Goal: Navigation & Orientation: Find specific page/section

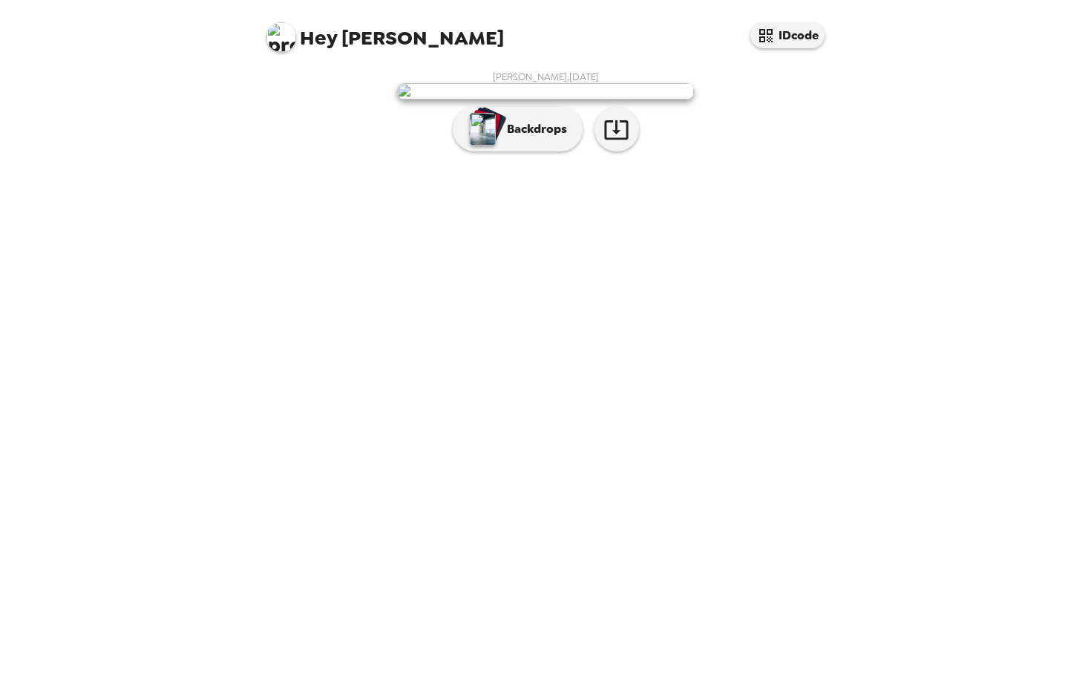
click at [553, 99] on img at bounding box center [545, 91] width 297 height 16
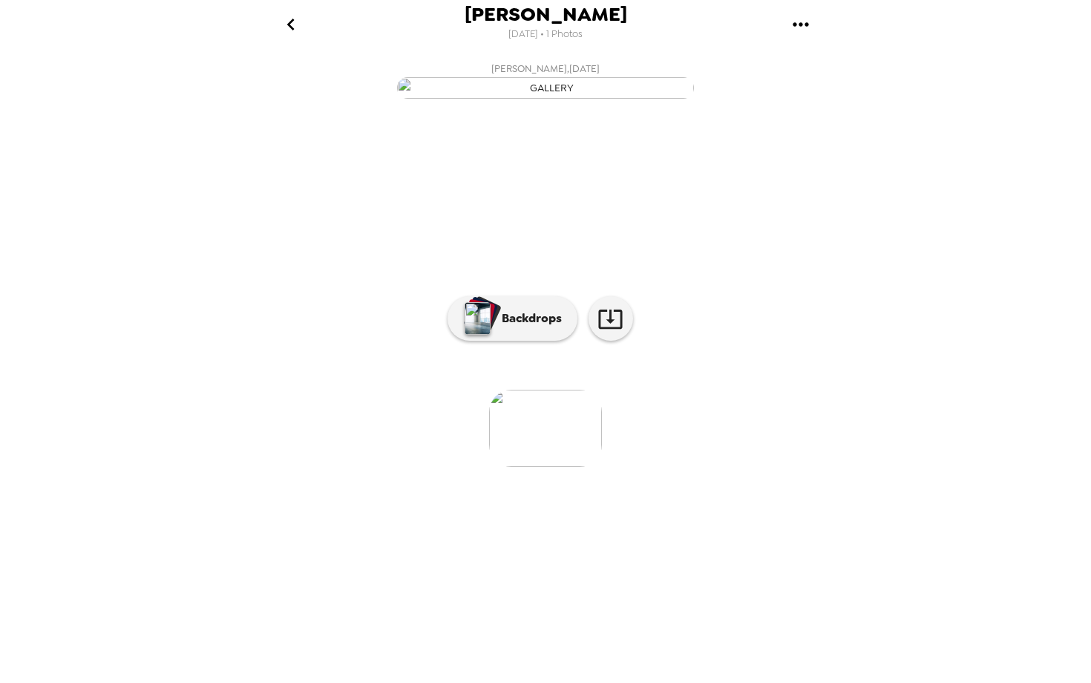
click at [800, 30] on icon "gallery menu" at bounding box center [801, 25] width 24 height 24
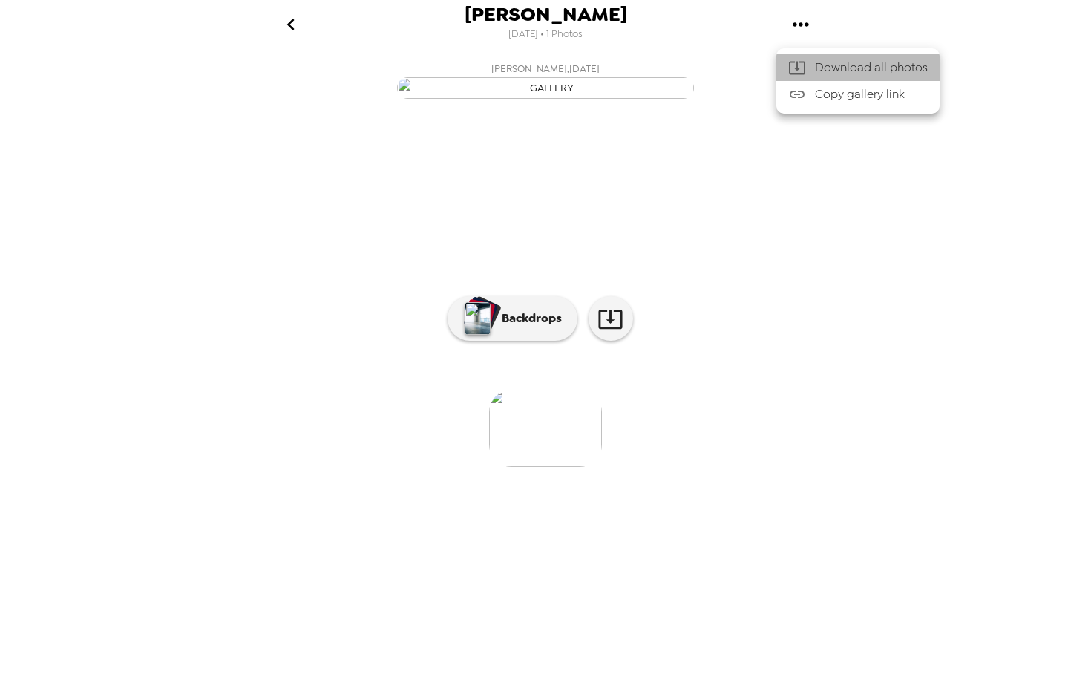
click at [810, 65] on div at bounding box center [801, 68] width 27 height 18
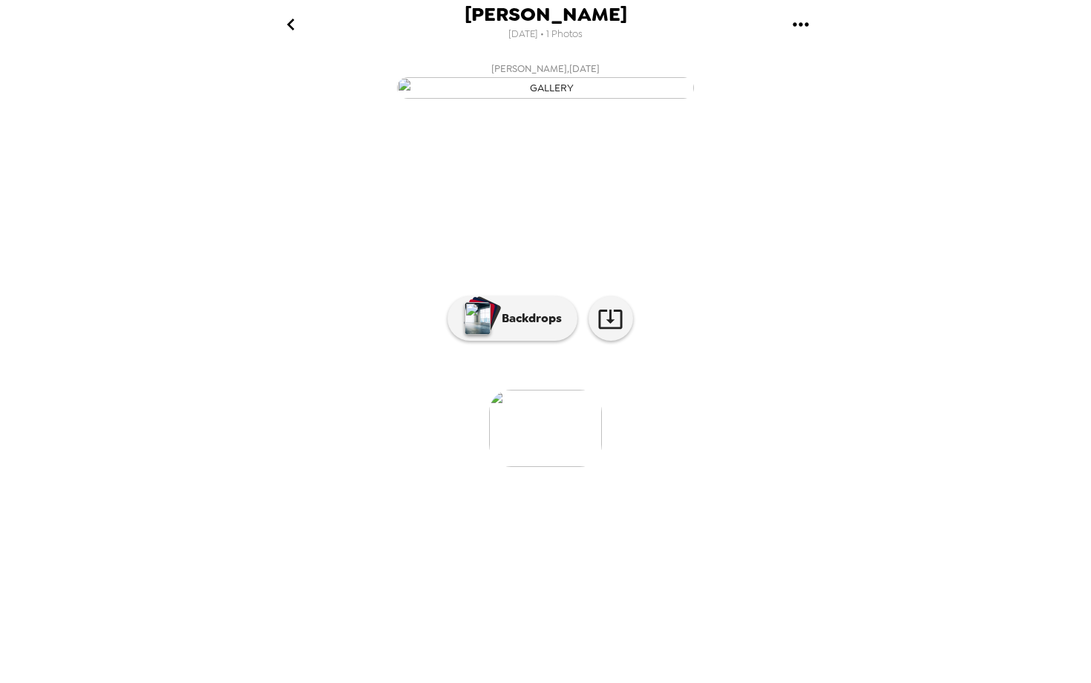
click at [186, 109] on div "Sally Barakat 9/16/2025 • 1 Photos Sally Barakat , 09-16-2025 0 photos waiting …" at bounding box center [545, 341] width 1091 height 683
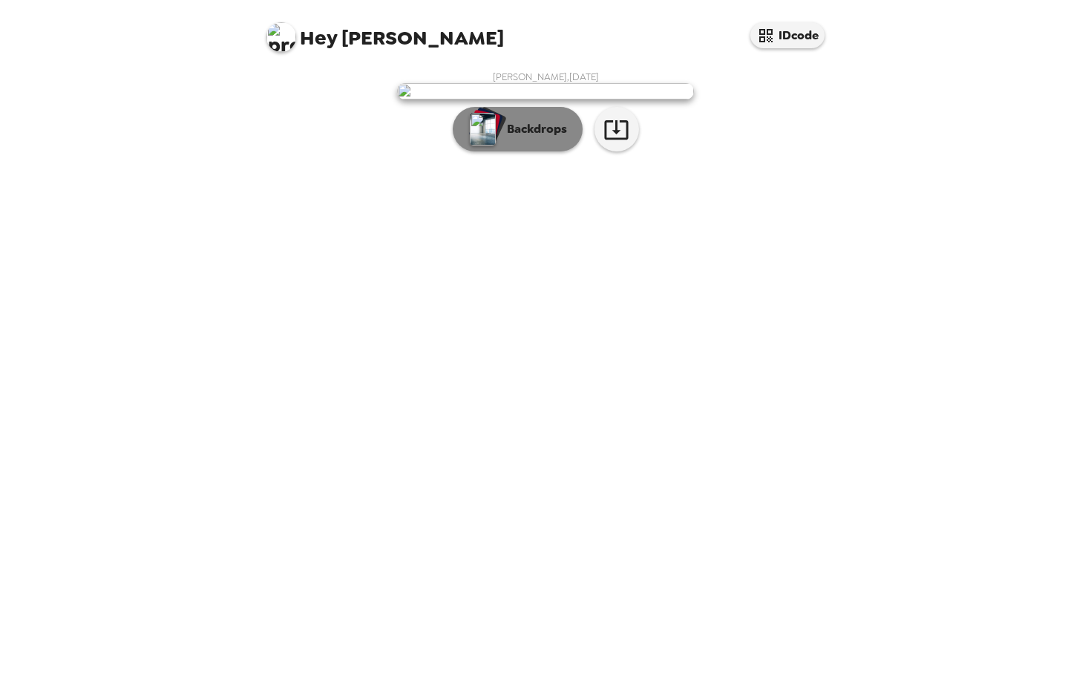
click at [485, 145] on img "button" at bounding box center [483, 129] width 26 height 33
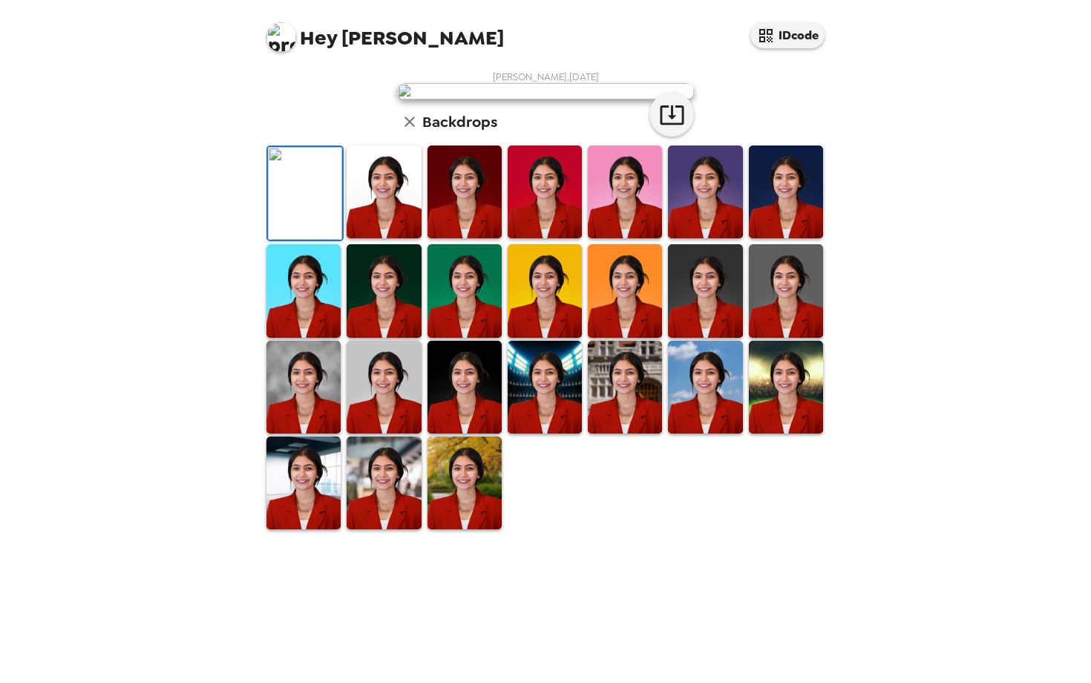
scroll to position [82, 0]
click at [463, 238] on img at bounding box center [464, 191] width 74 height 93
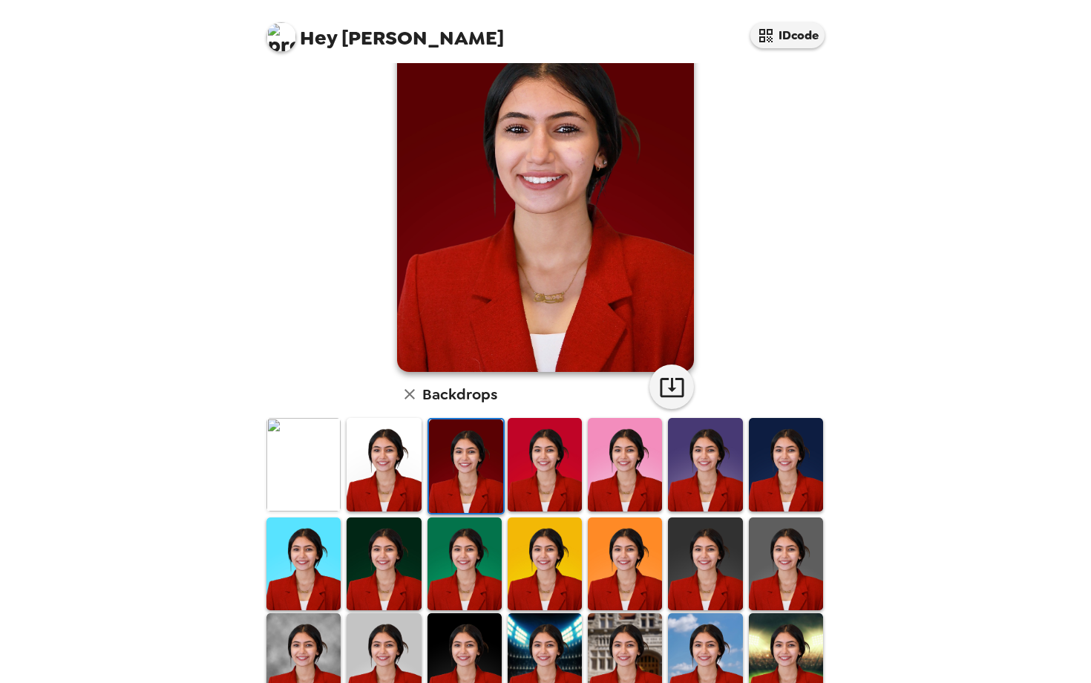
click at [391, 451] on img at bounding box center [384, 464] width 74 height 93
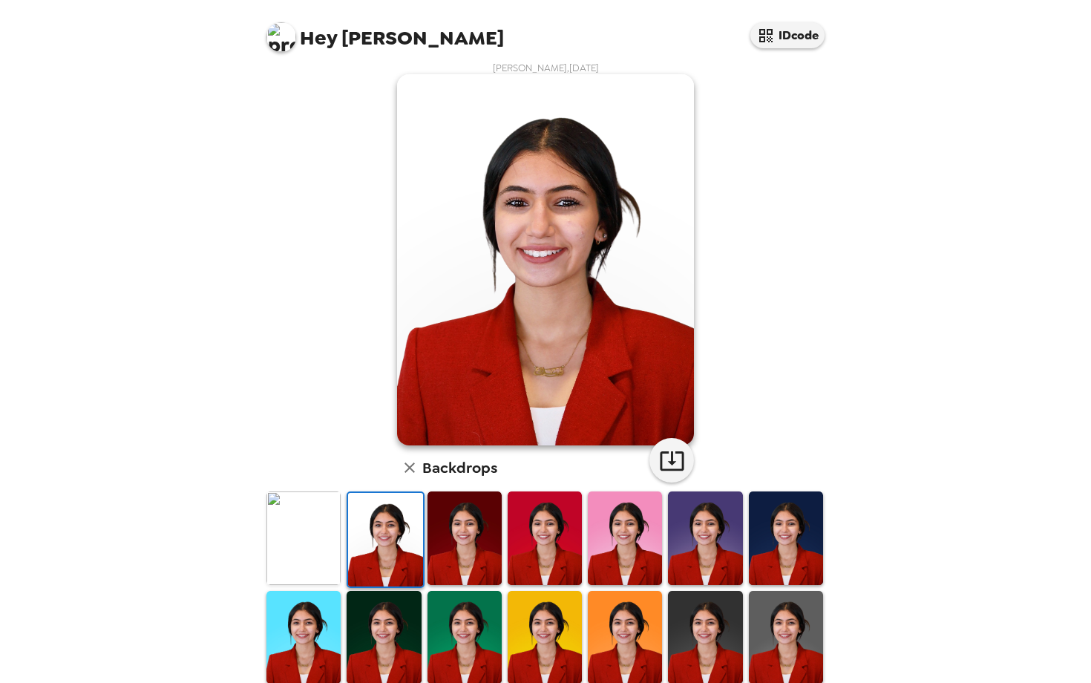
scroll to position [11, 0]
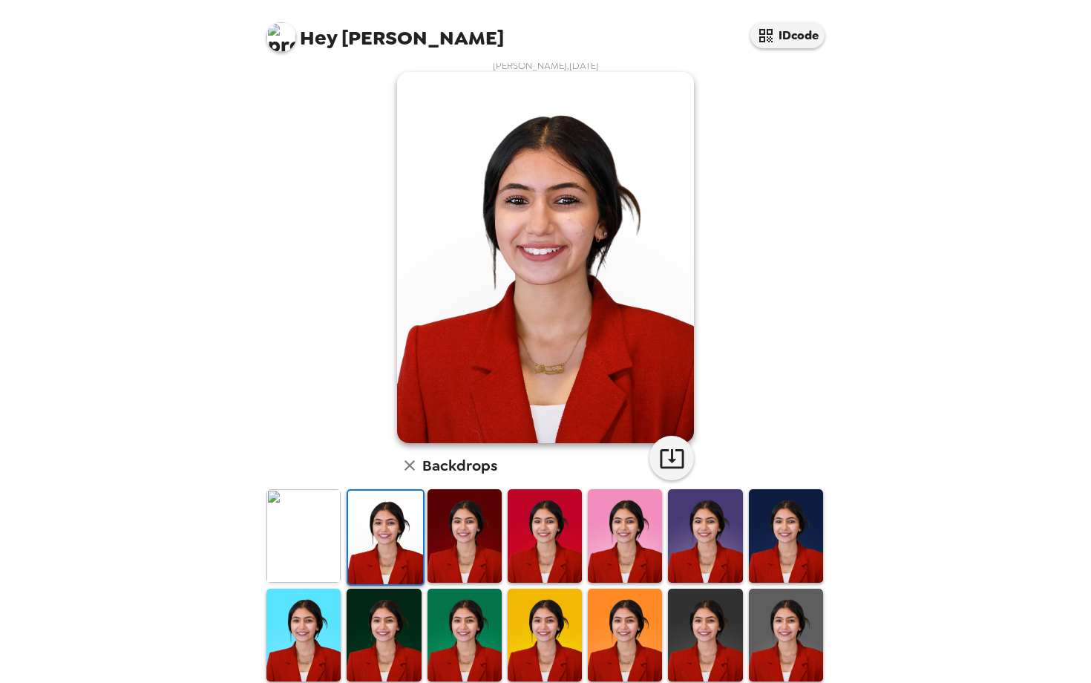
click at [824, 538] on div at bounding box center [786, 537] width 80 height 99
click at [784, 534] on img at bounding box center [786, 535] width 74 height 93
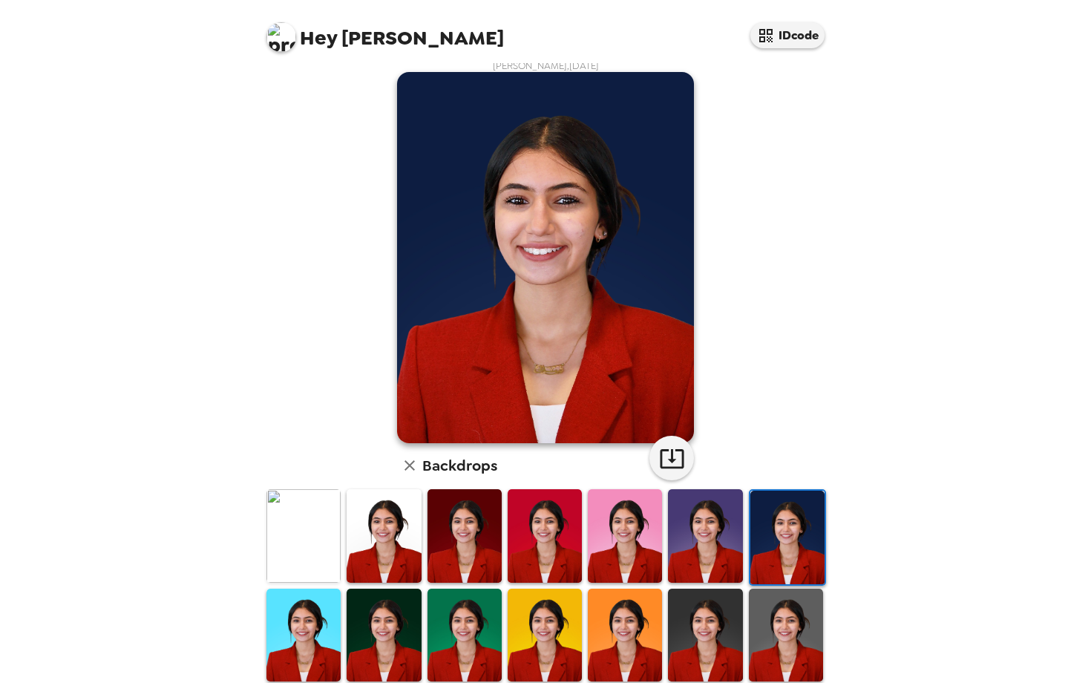
click at [309, 528] on img at bounding box center [303, 535] width 74 height 93
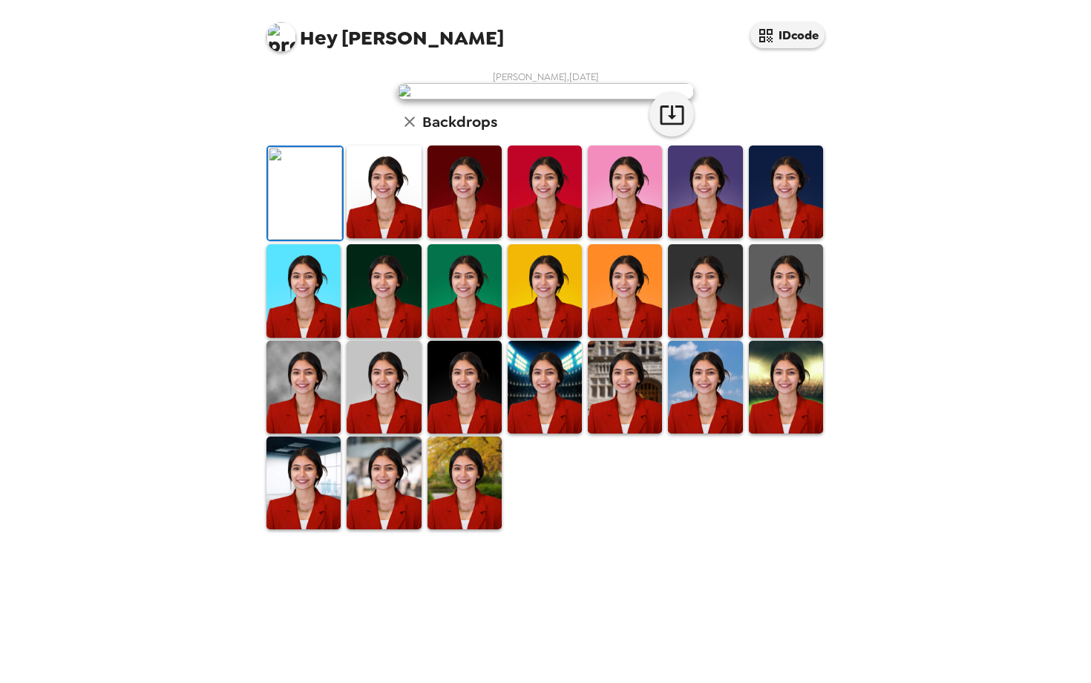
click at [362, 238] on img at bounding box center [384, 191] width 74 height 93
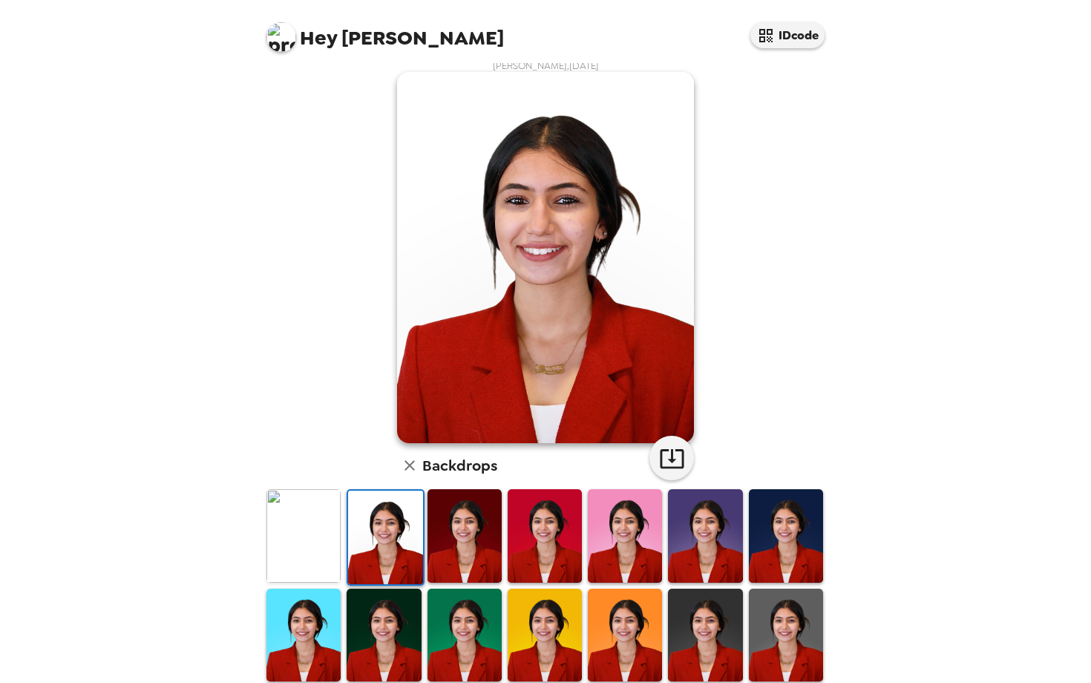
click at [312, 536] on img at bounding box center [303, 535] width 74 height 93
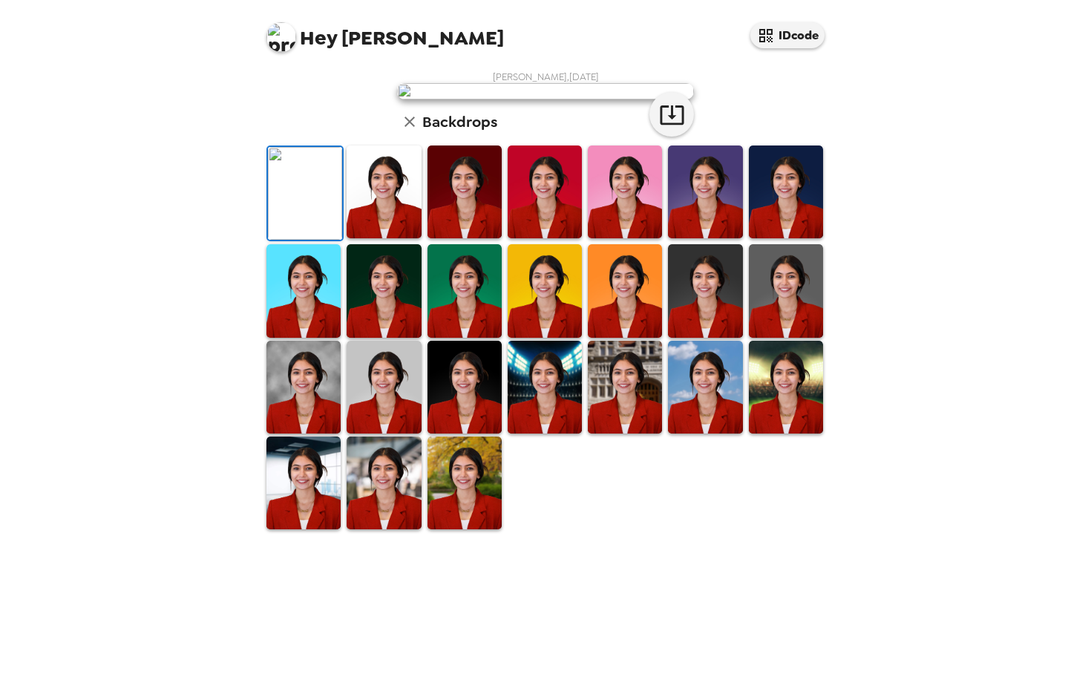
scroll to position [196, 0]
click at [536, 433] on img at bounding box center [545, 387] width 74 height 93
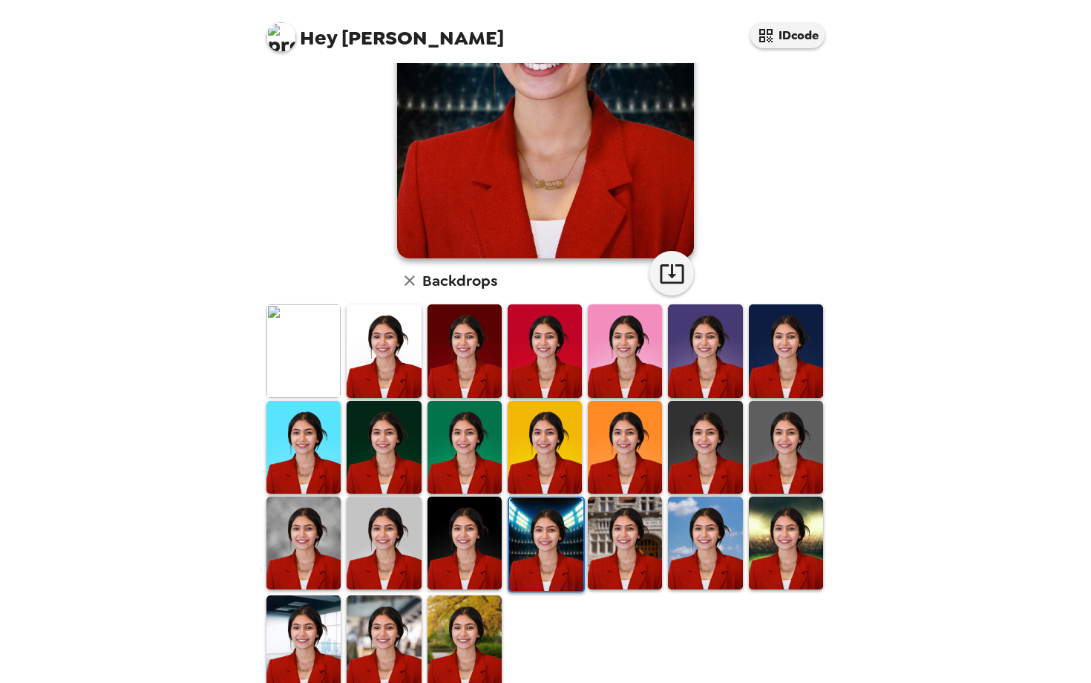
click at [614, 546] on img at bounding box center [625, 542] width 74 height 93
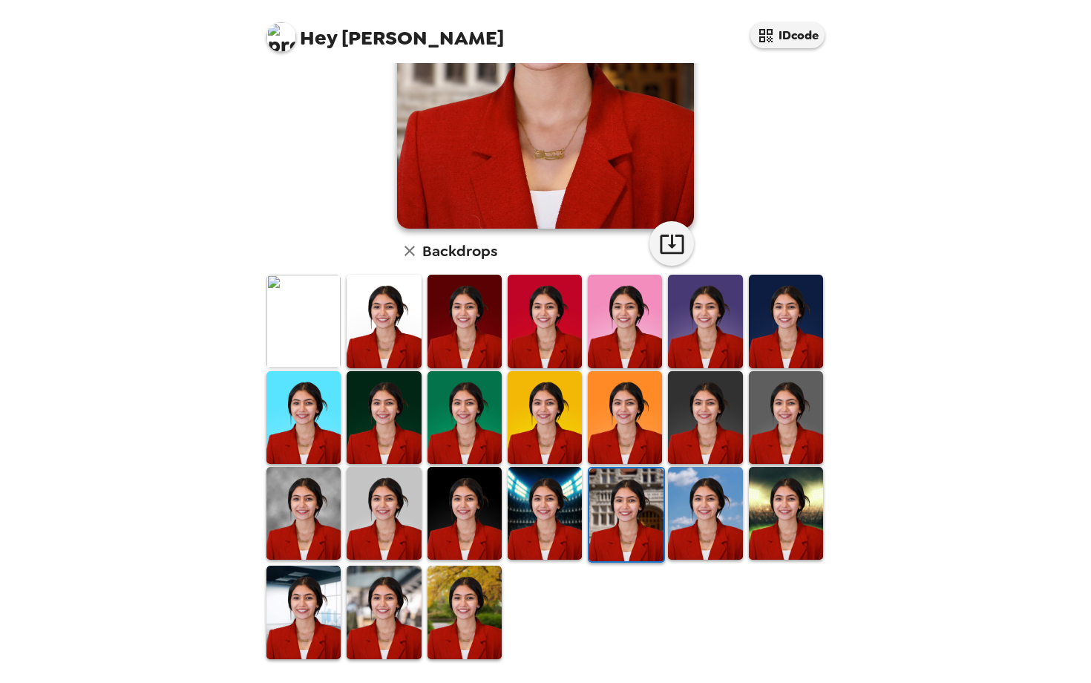
click at [477, 585] on img at bounding box center [464, 611] width 74 height 93
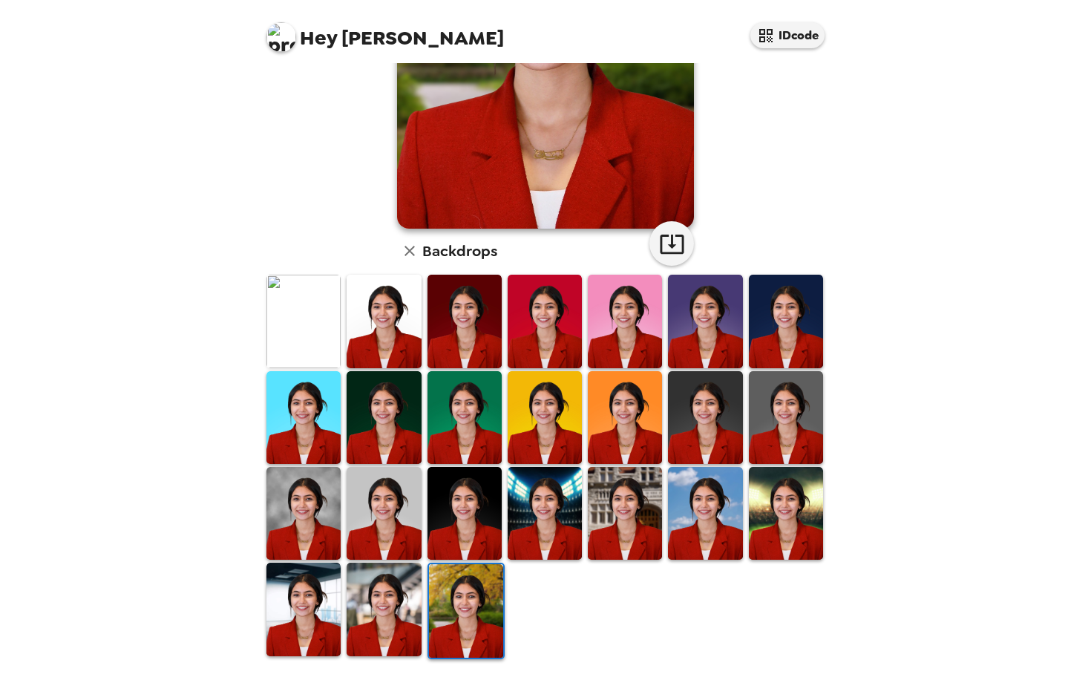
click at [383, 588] on img at bounding box center [384, 608] width 74 height 93
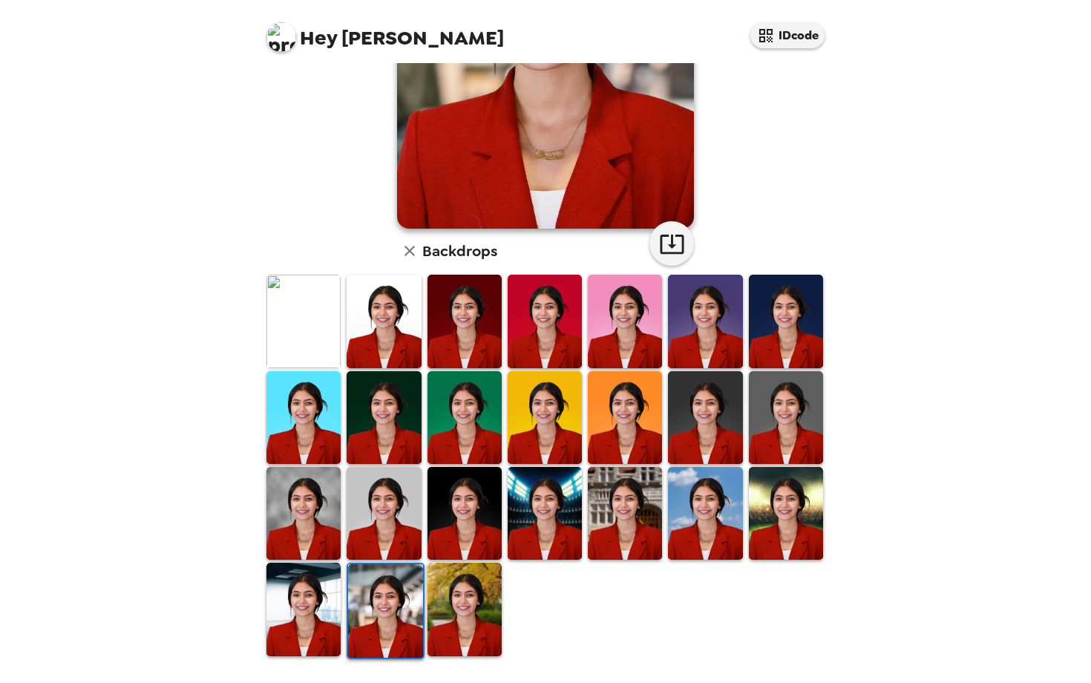
click at [283, 527] on img at bounding box center [303, 513] width 74 height 93
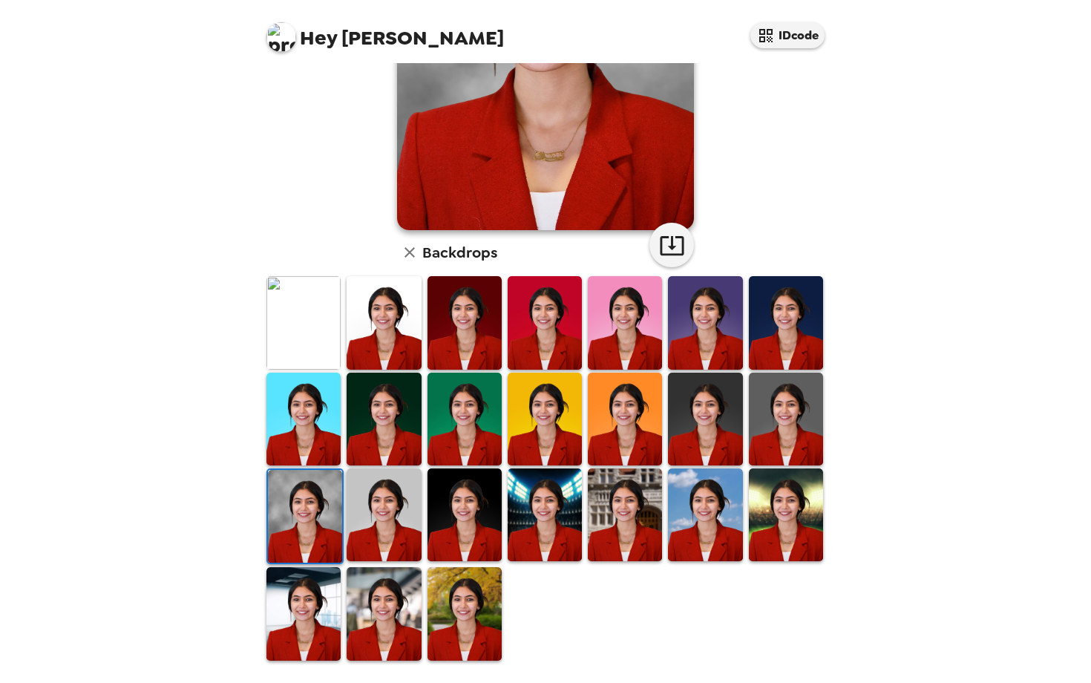
scroll to position [226, 0]
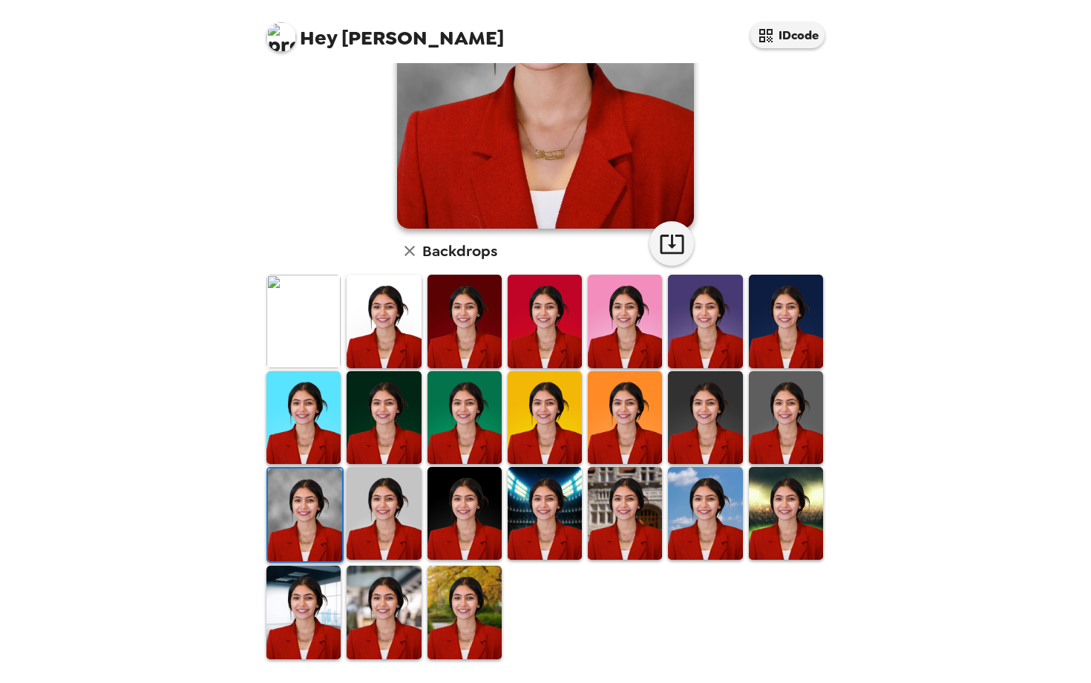
click at [787, 381] on img at bounding box center [786, 417] width 74 height 93
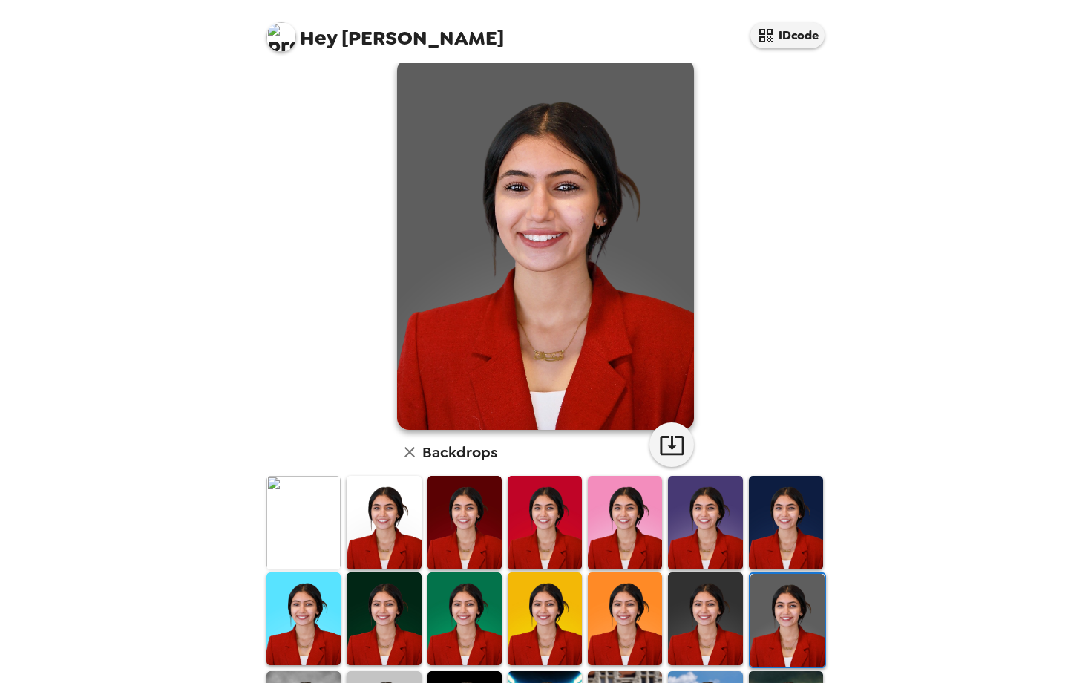
scroll to position [30, 0]
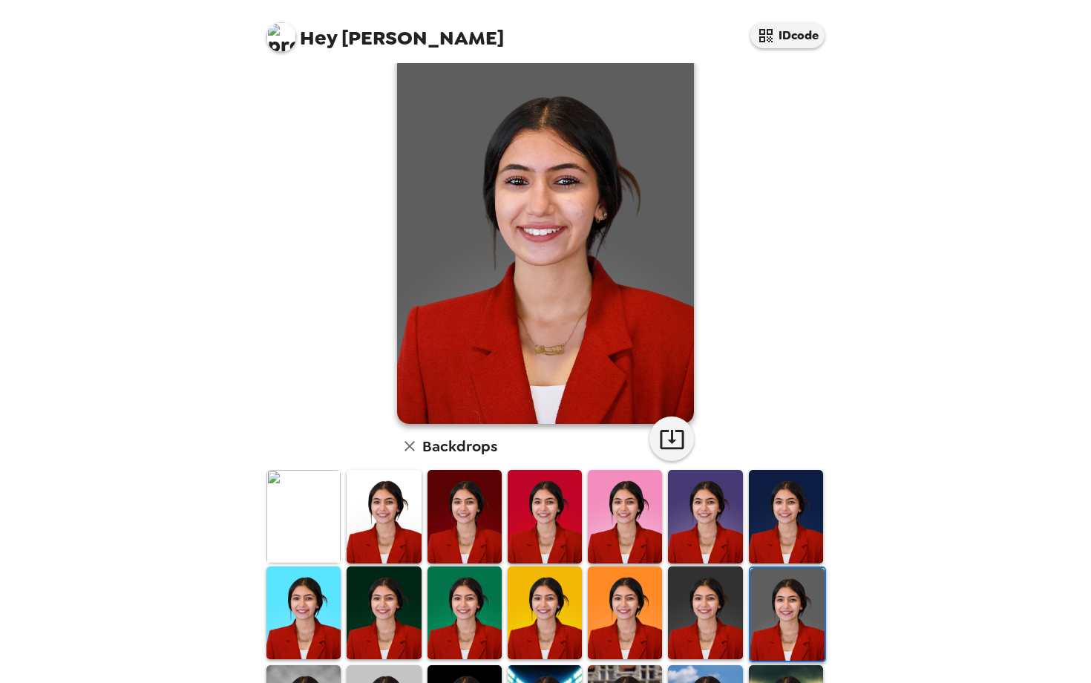
click at [709, 618] on img at bounding box center [705, 612] width 74 height 93
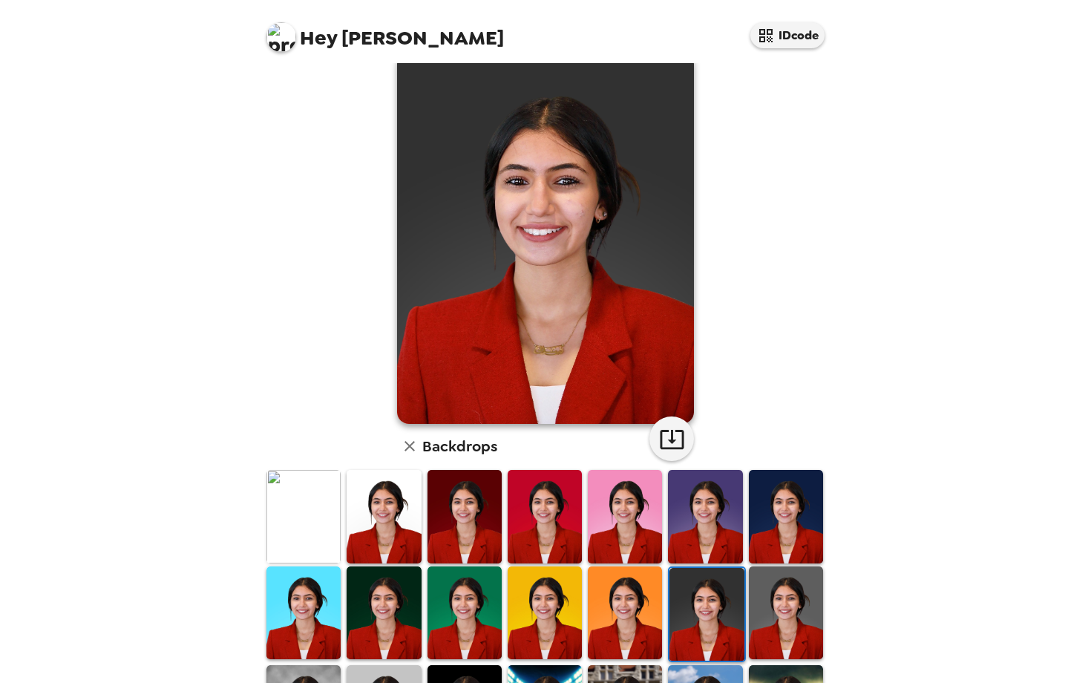
click at [767, 537] on img at bounding box center [786, 516] width 74 height 93
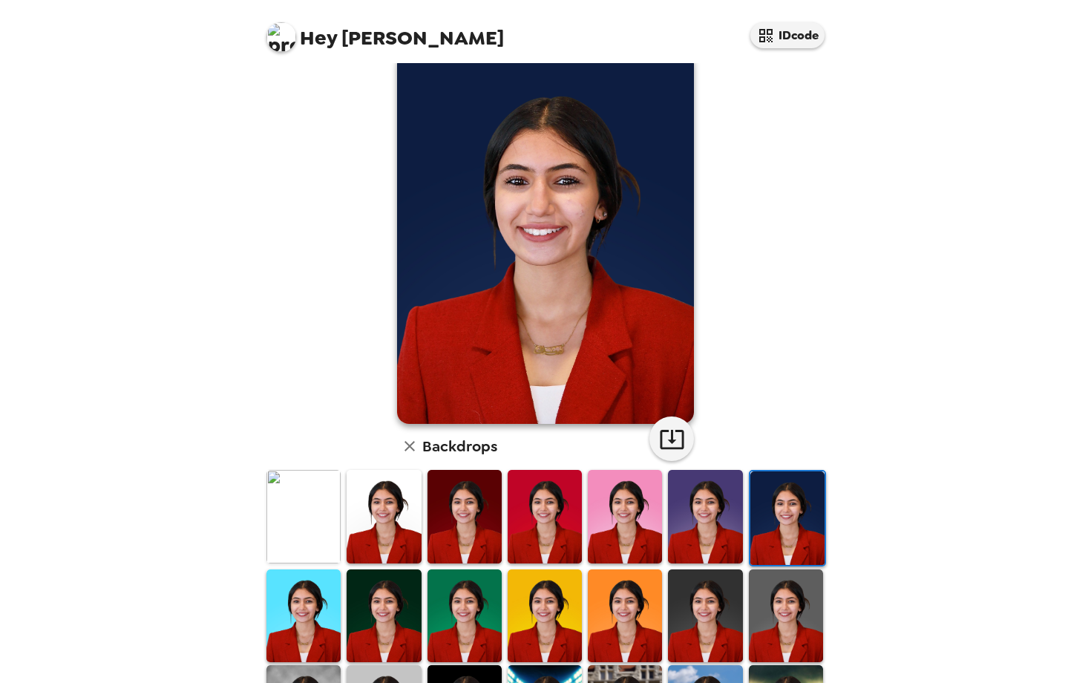
click at [728, 537] on img at bounding box center [705, 516] width 74 height 93
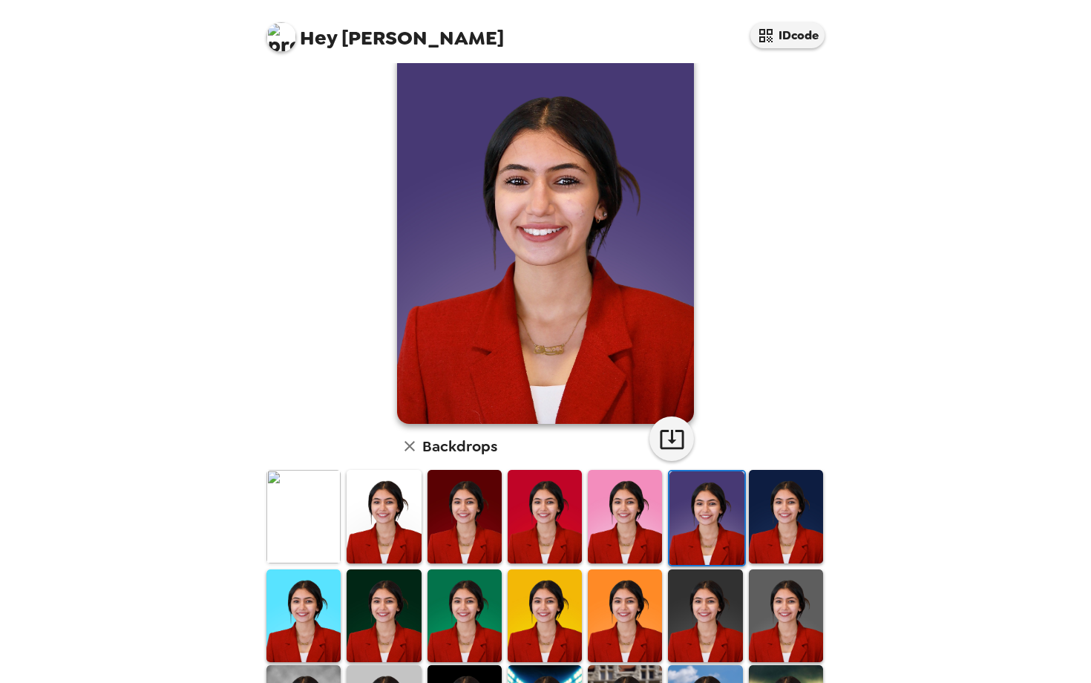
click at [629, 522] on img at bounding box center [625, 516] width 74 height 93
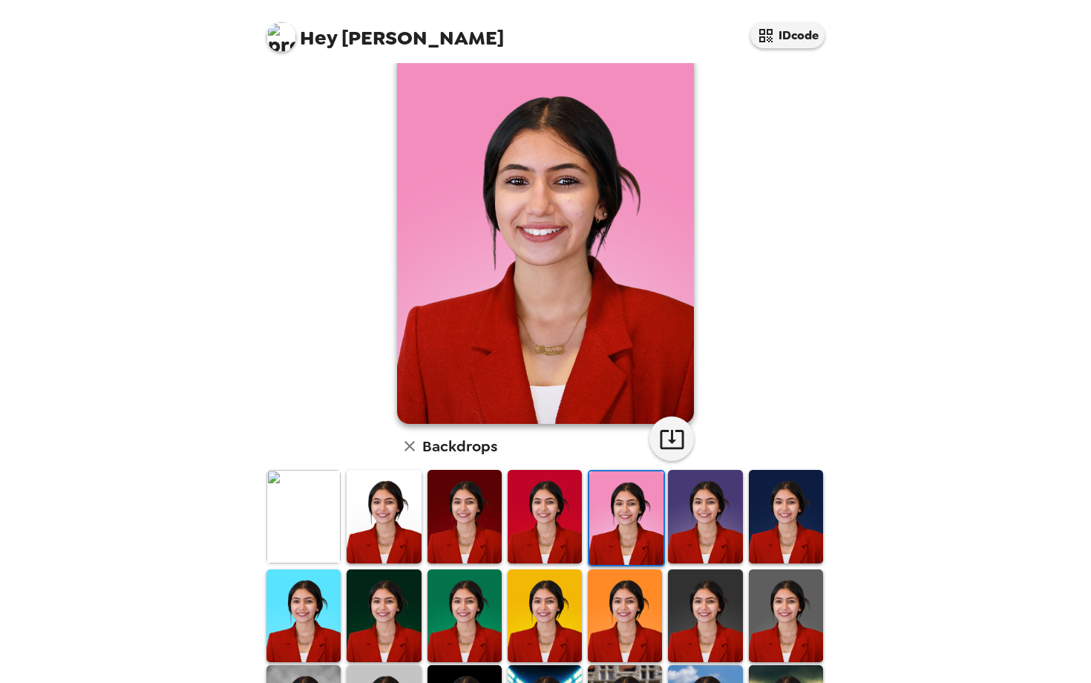
click at [505, 526] on div at bounding box center [545, 517] width 80 height 99
click at [531, 517] on img at bounding box center [545, 516] width 74 height 93
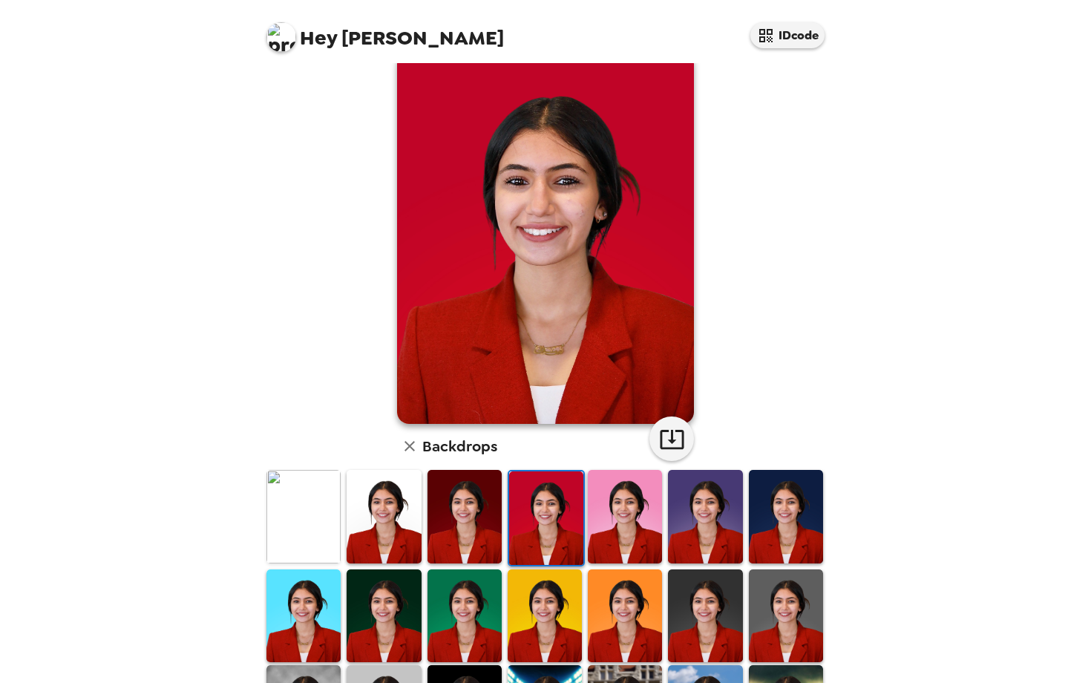
click at [470, 516] on img at bounding box center [464, 516] width 74 height 93
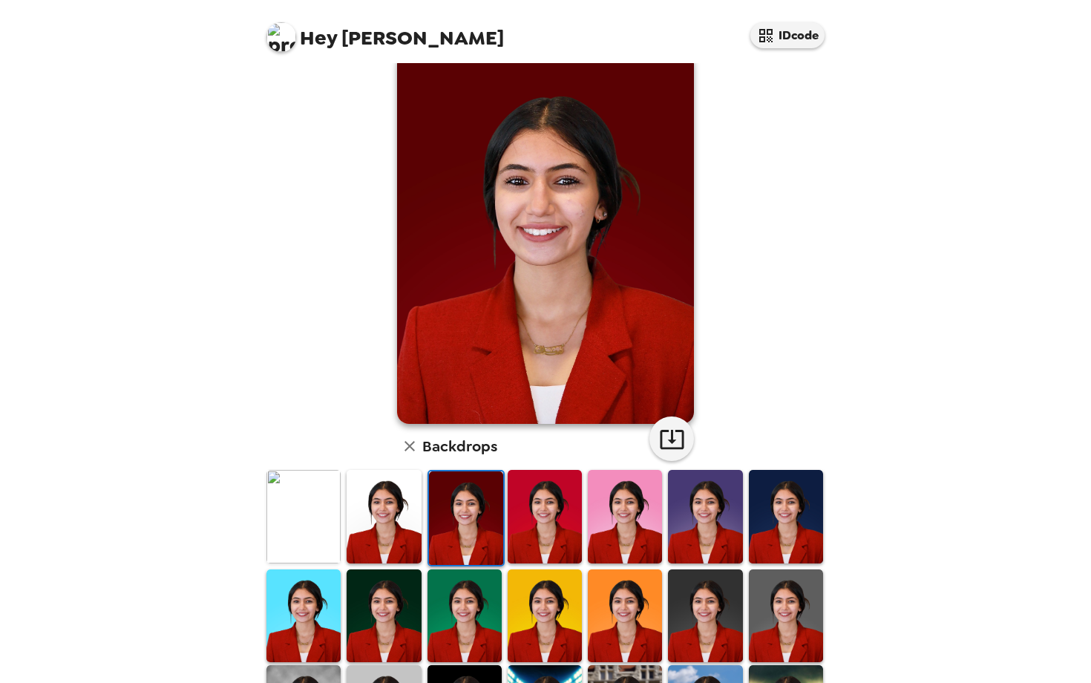
click at [401, 505] on img at bounding box center [384, 516] width 74 height 93
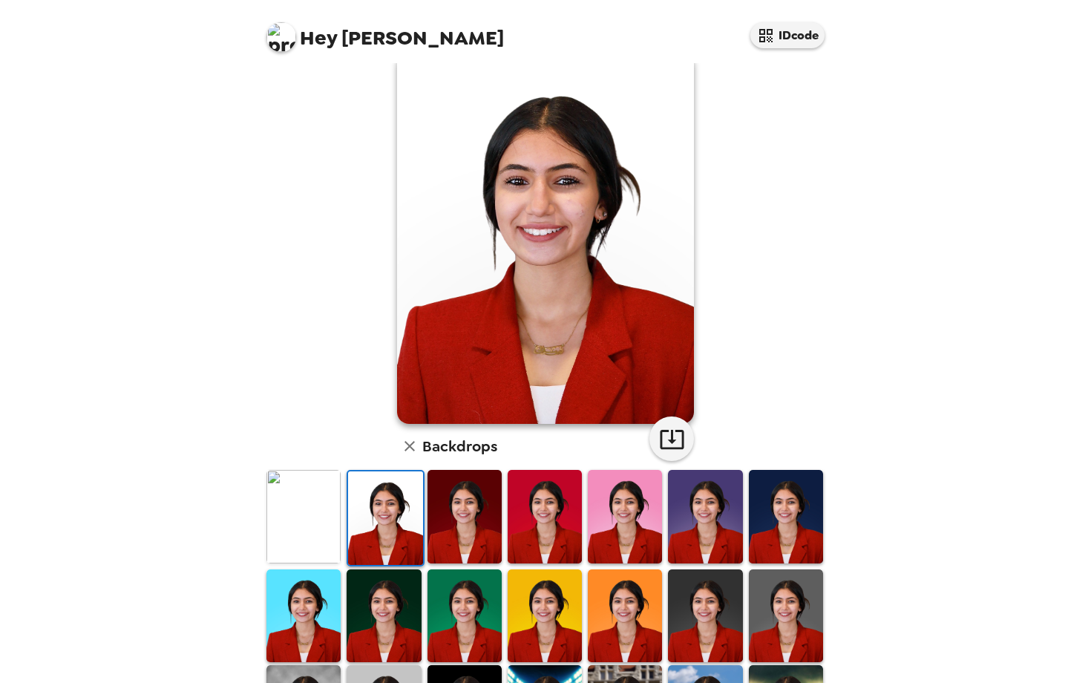
click at [315, 516] on img at bounding box center [303, 516] width 74 height 93
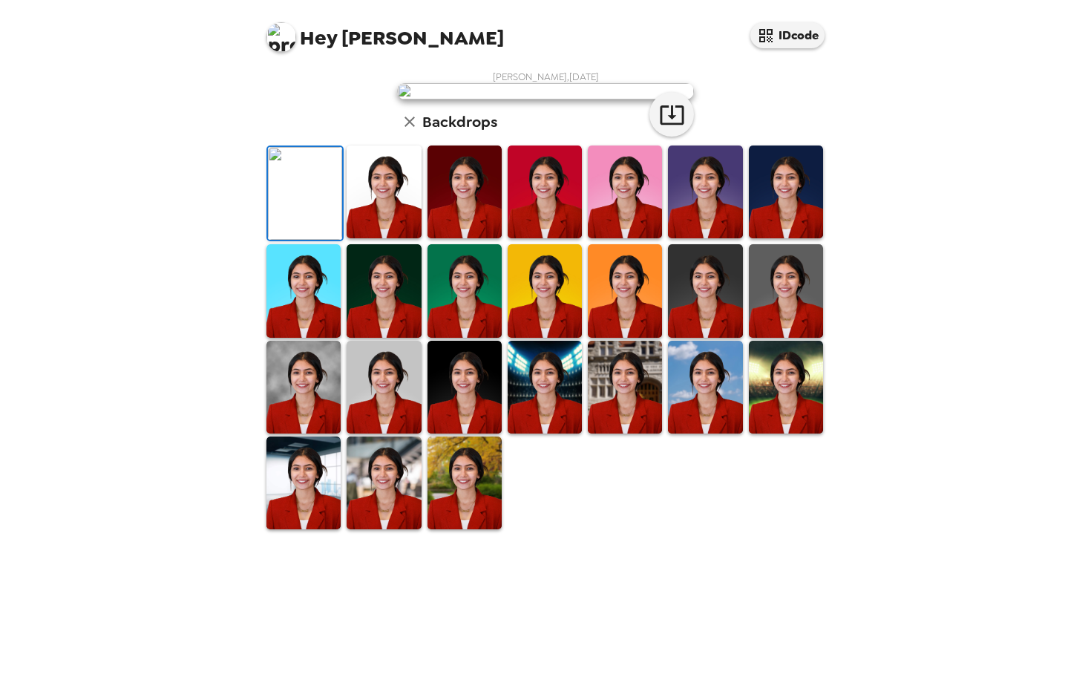
scroll to position [2, 0]
click at [395, 238] on img at bounding box center [384, 191] width 74 height 93
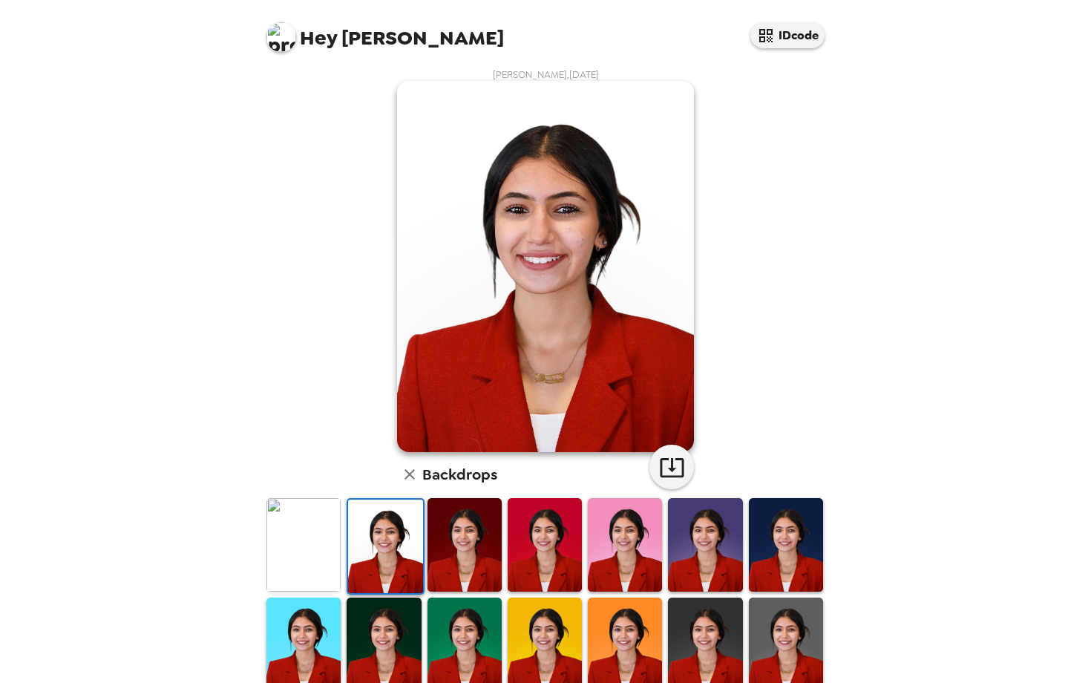
click at [436, 525] on img at bounding box center [464, 544] width 74 height 93
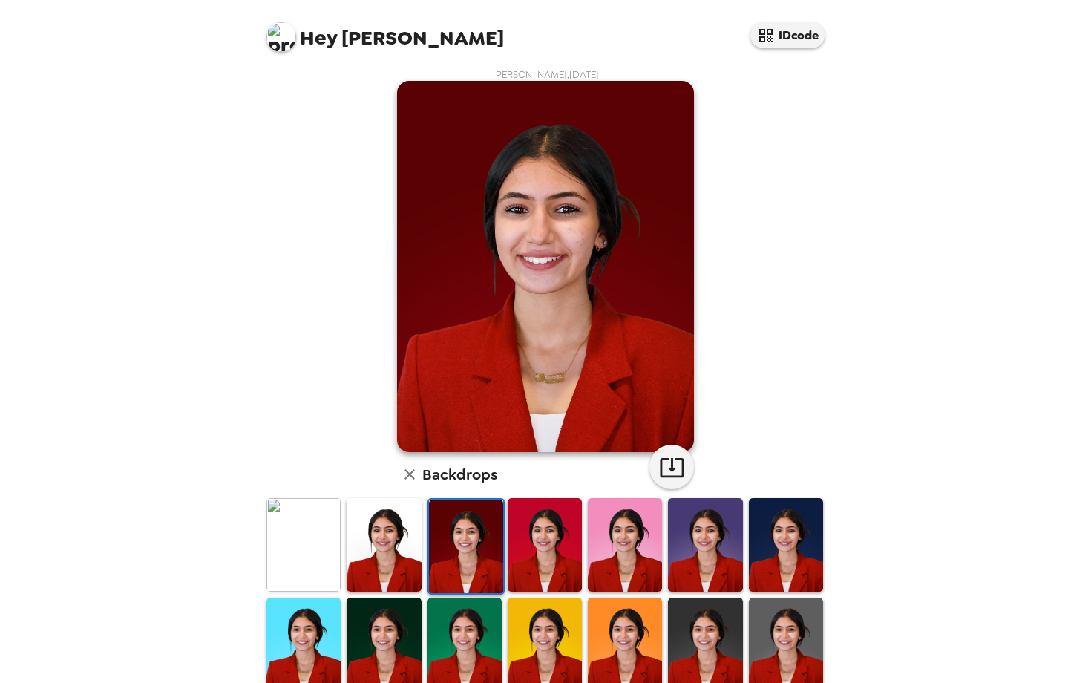
click at [403, 521] on img at bounding box center [384, 544] width 74 height 93
